Goal: Task Accomplishment & Management: Use online tool/utility

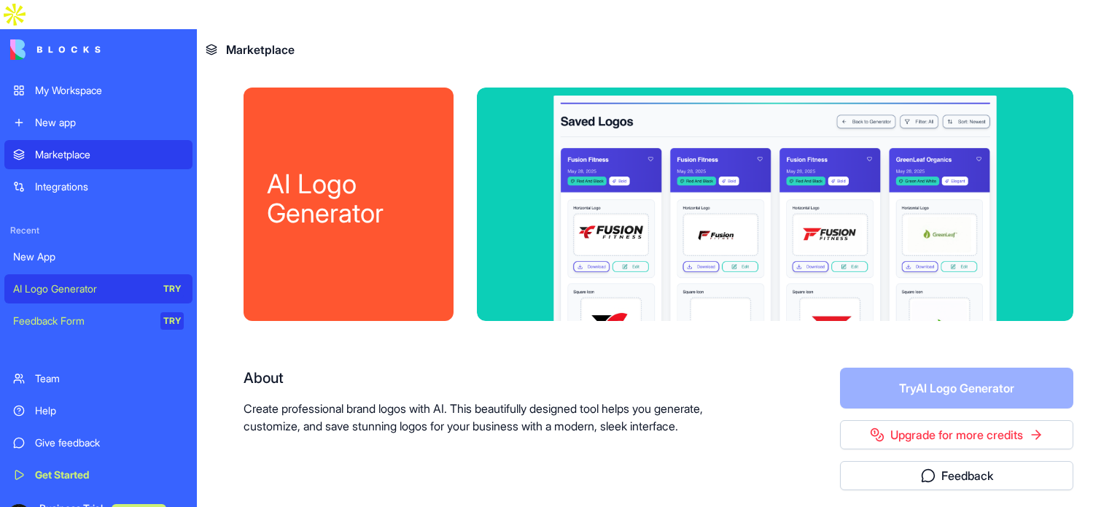
click at [44, 83] on div "My Workspace" at bounding box center [109, 90] width 149 height 15
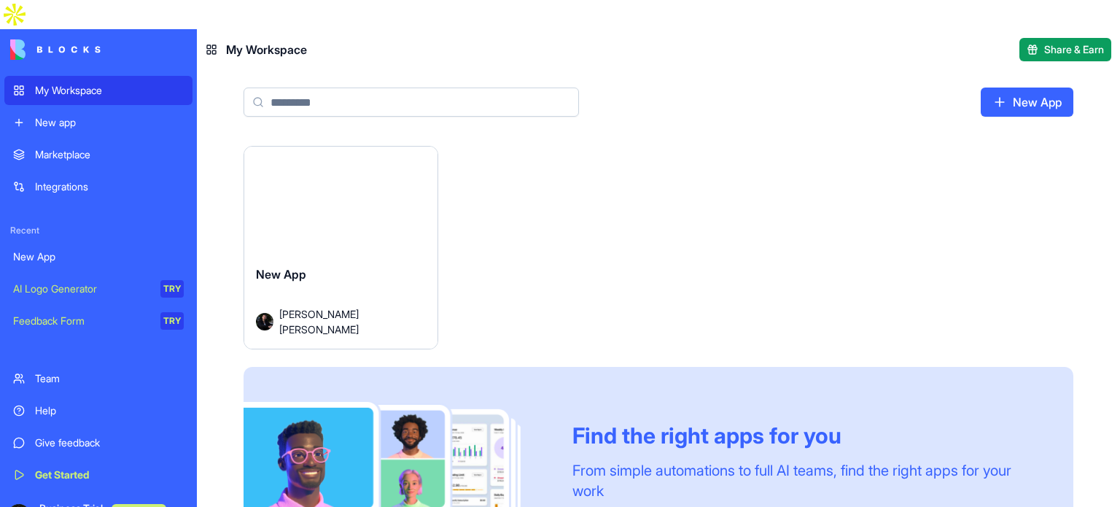
click at [74, 39] on img at bounding box center [55, 49] width 90 height 20
click at [240, 41] on span "My Workspace" at bounding box center [266, 49] width 81 height 17
click at [219, 70] on div "New App" at bounding box center [658, 108] width 923 height 76
click at [86, 77] on div "My Workspace New app" at bounding box center [98, 106] width 188 height 61
click at [85, 115] on div "New app" at bounding box center [109, 122] width 149 height 15
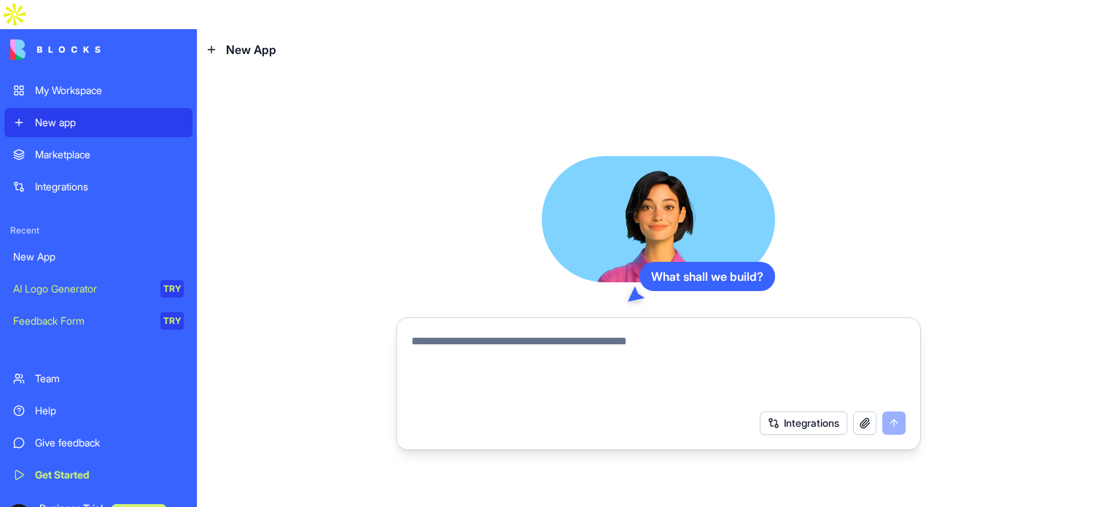
click at [97, 83] on div "My Workspace" at bounding box center [109, 90] width 149 height 15
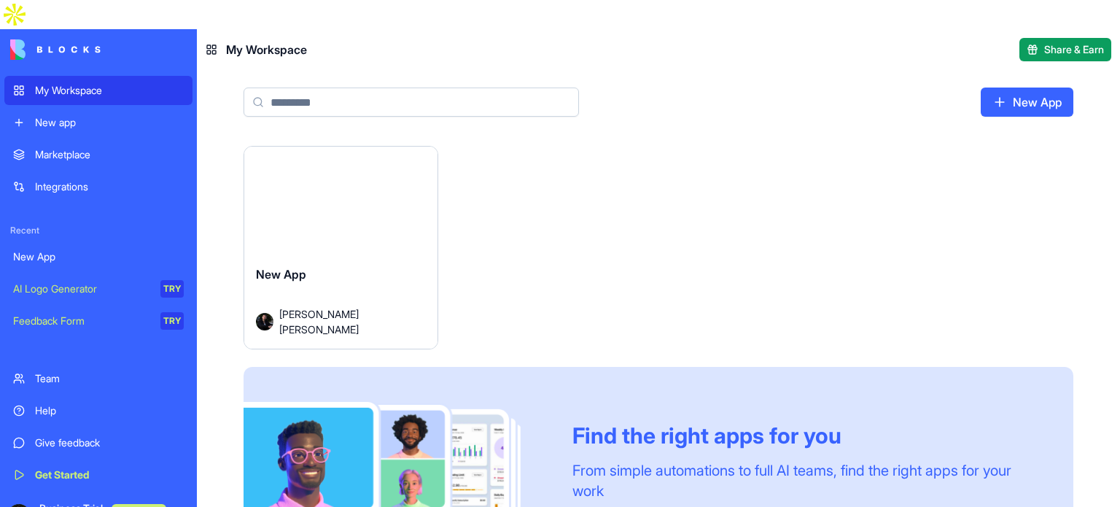
click at [95, 39] on img at bounding box center [55, 49] width 90 height 20
click at [145, 179] on div "Integrations" at bounding box center [109, 186] width 149 height 15
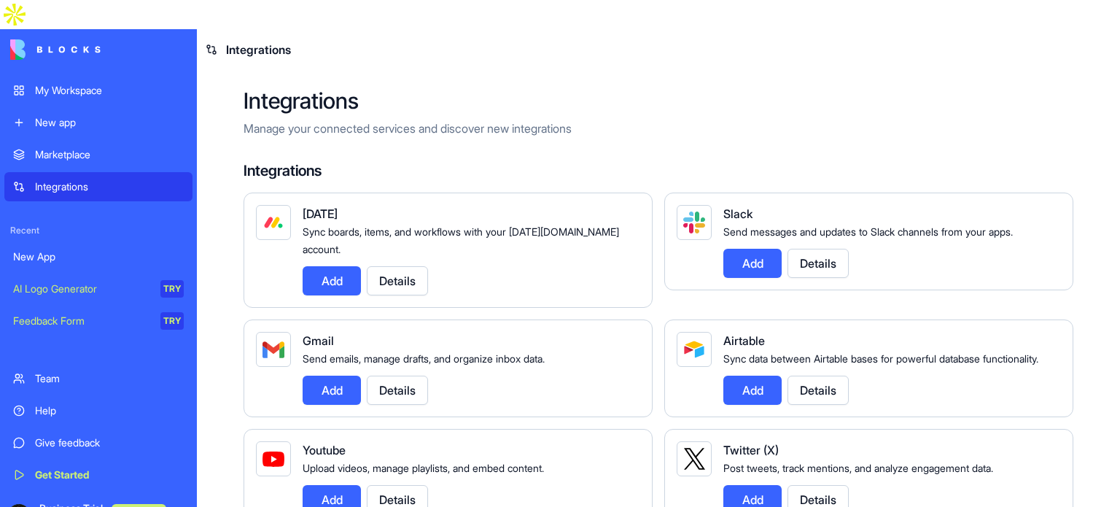
click at [143, 76] on link "My Workspace" at bounding box center [98, 90] width 188 height 29
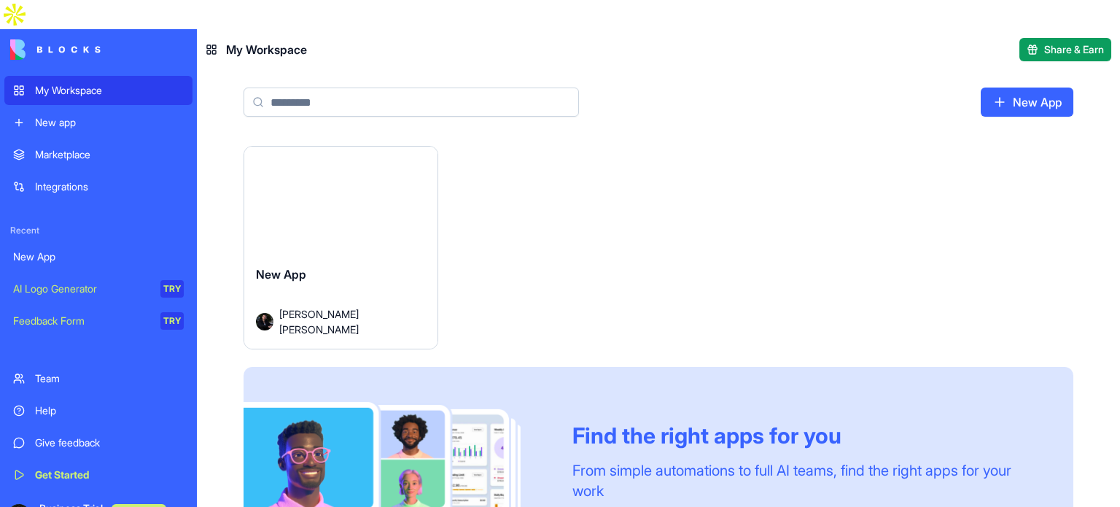
click at [92, 108] on link "New app" at bounding box center [98, 122] width 188 height 29
